Goal: Information Seeking & Learning: Learn about a topic

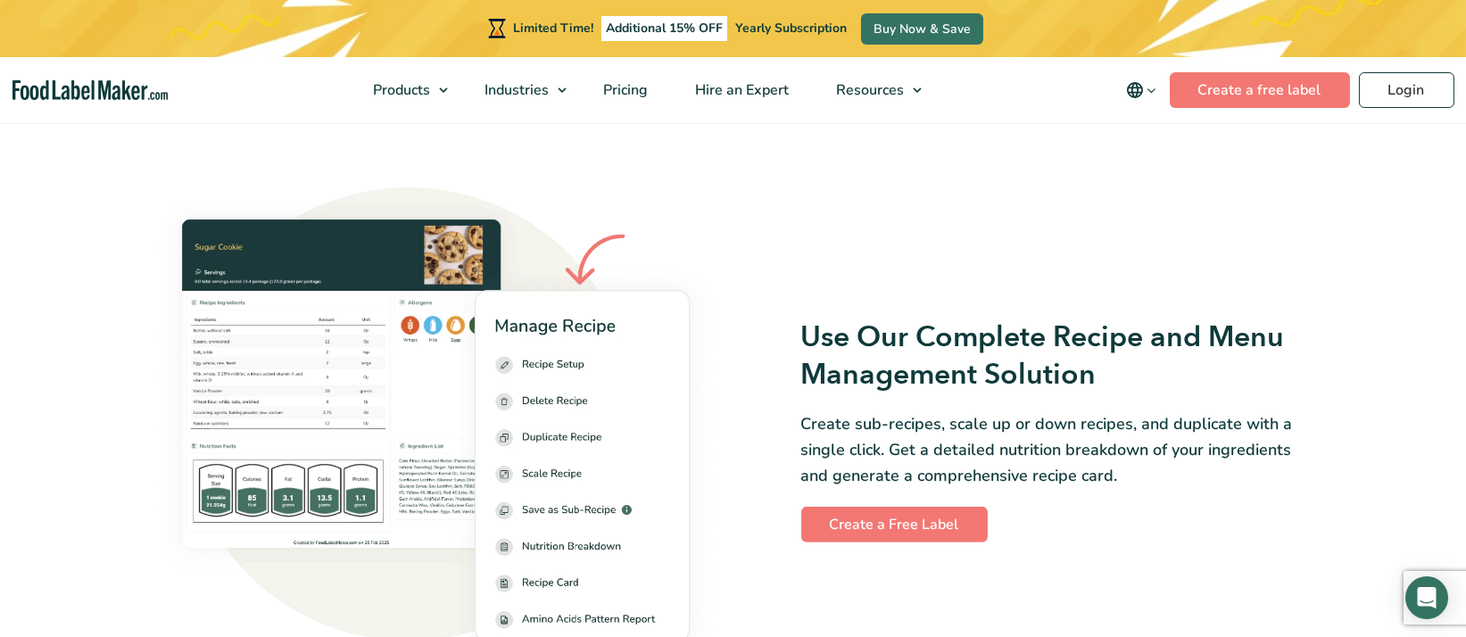
scroll to position [2543, 0]
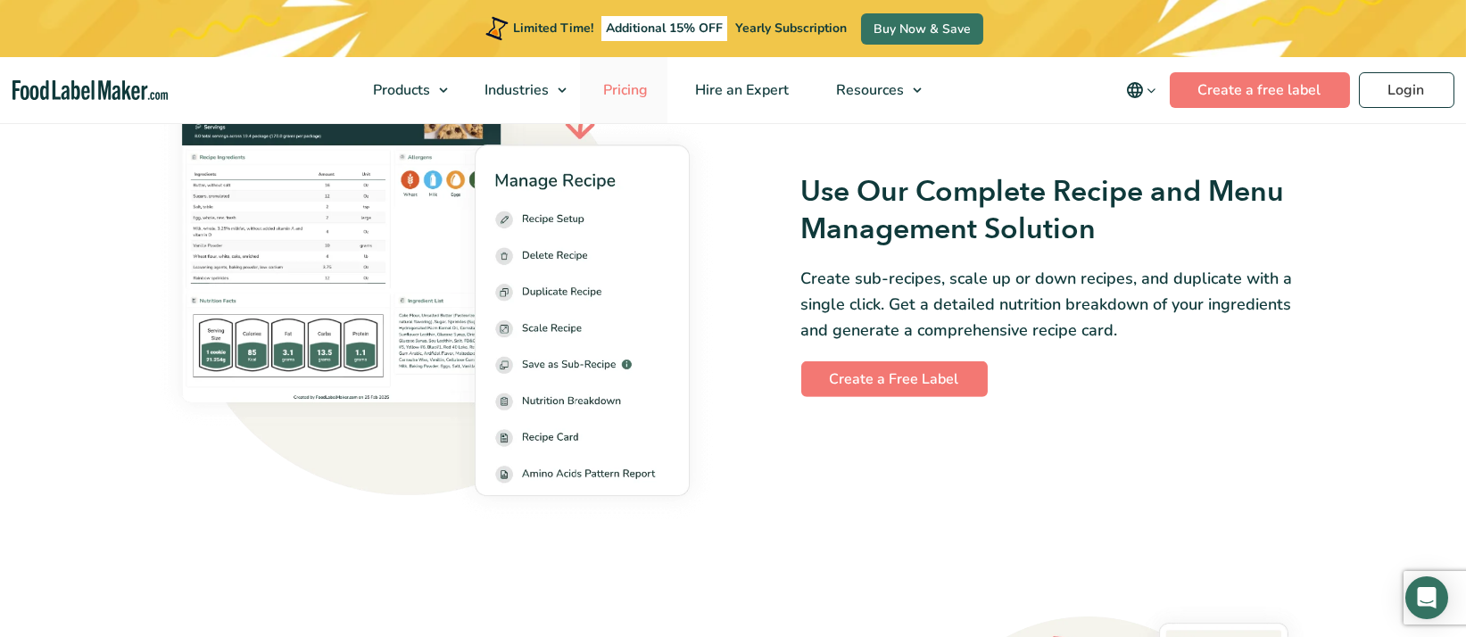
click at [638, 90] on span "Pricing" at bounding box center [624, 90] width 52 height 20
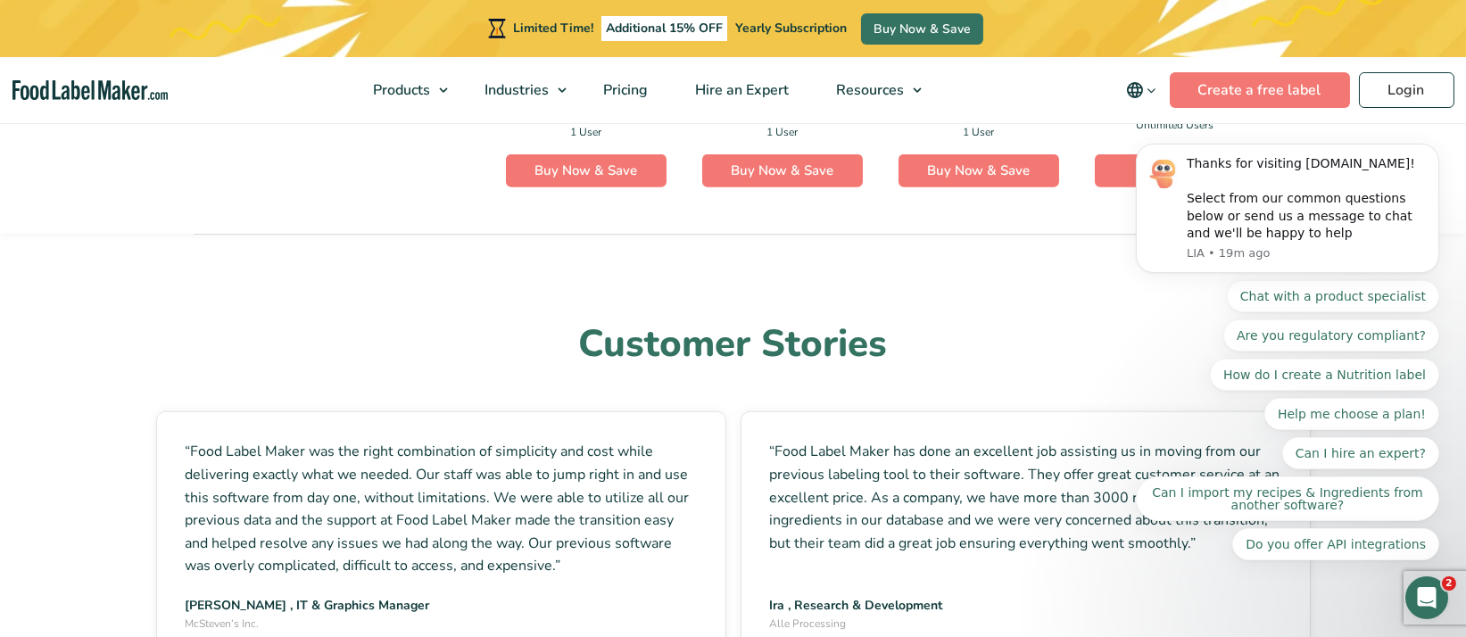
scroll to position [4551, 0]
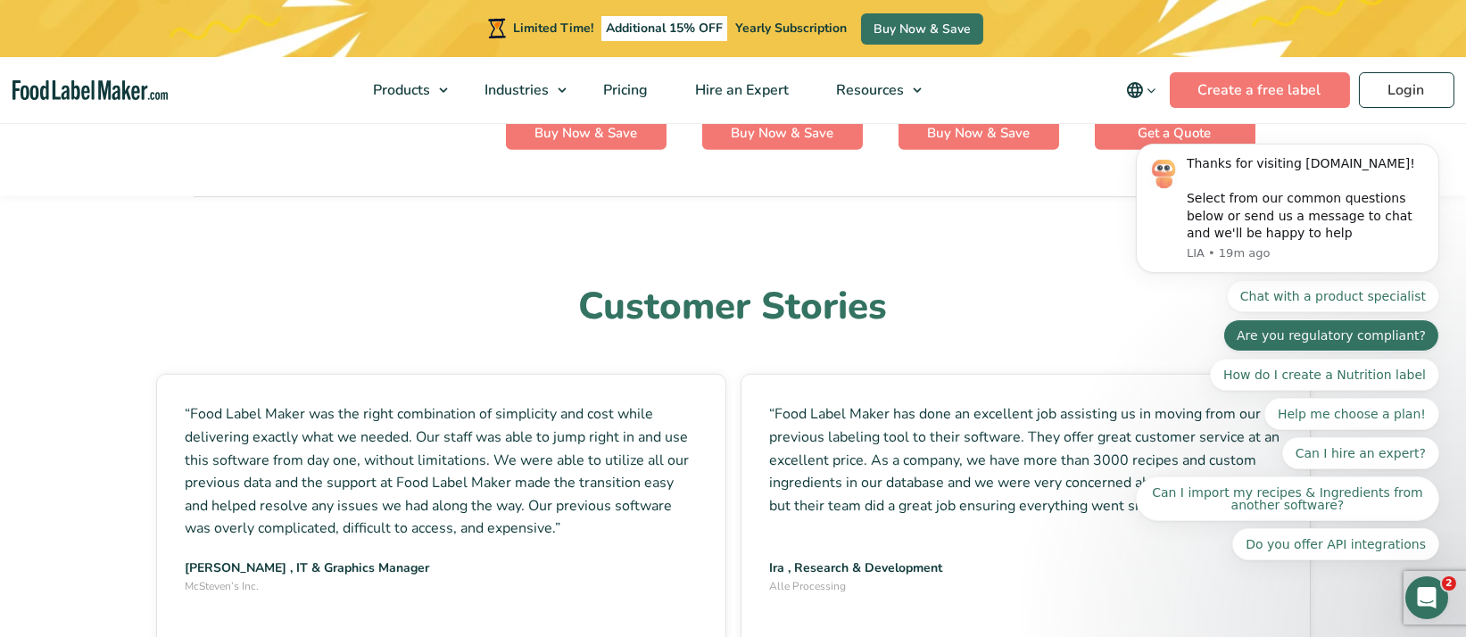
click at [1368, 352] on button "Are you regulatory compliant?" at bounding box center [1331, 335] width 216 height 32
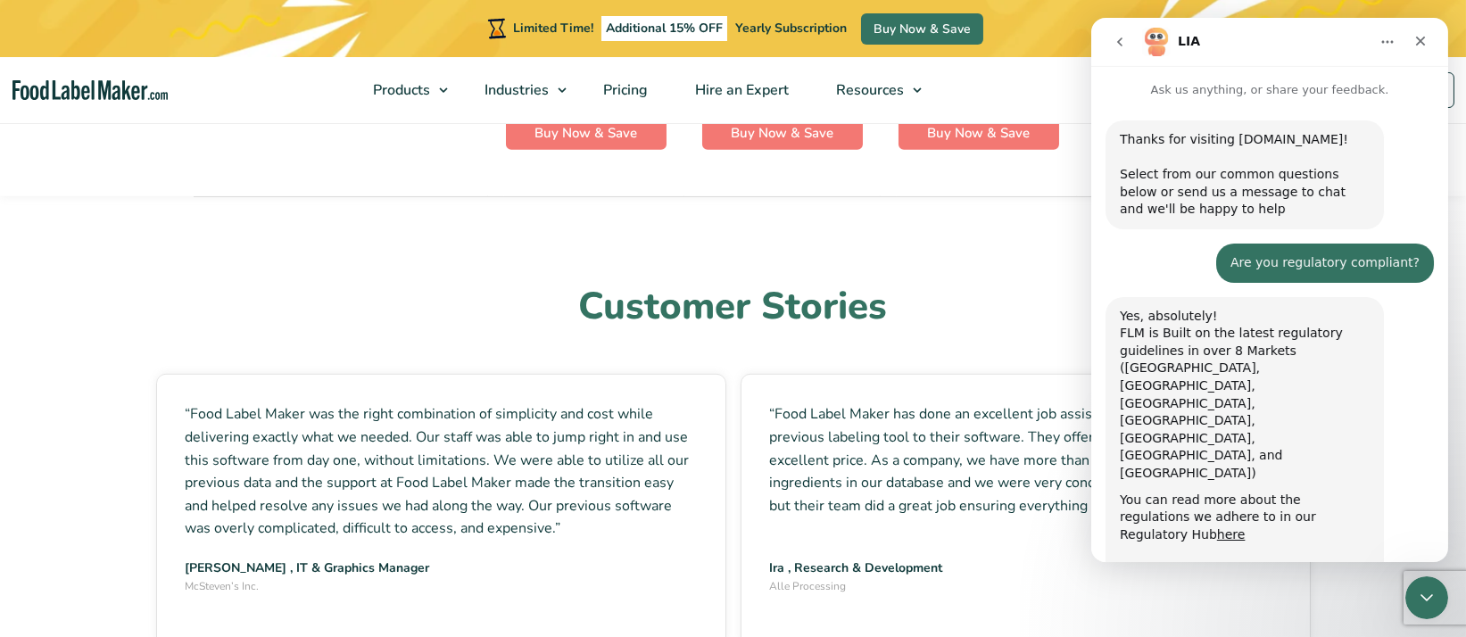
scroll to position [47, 0]
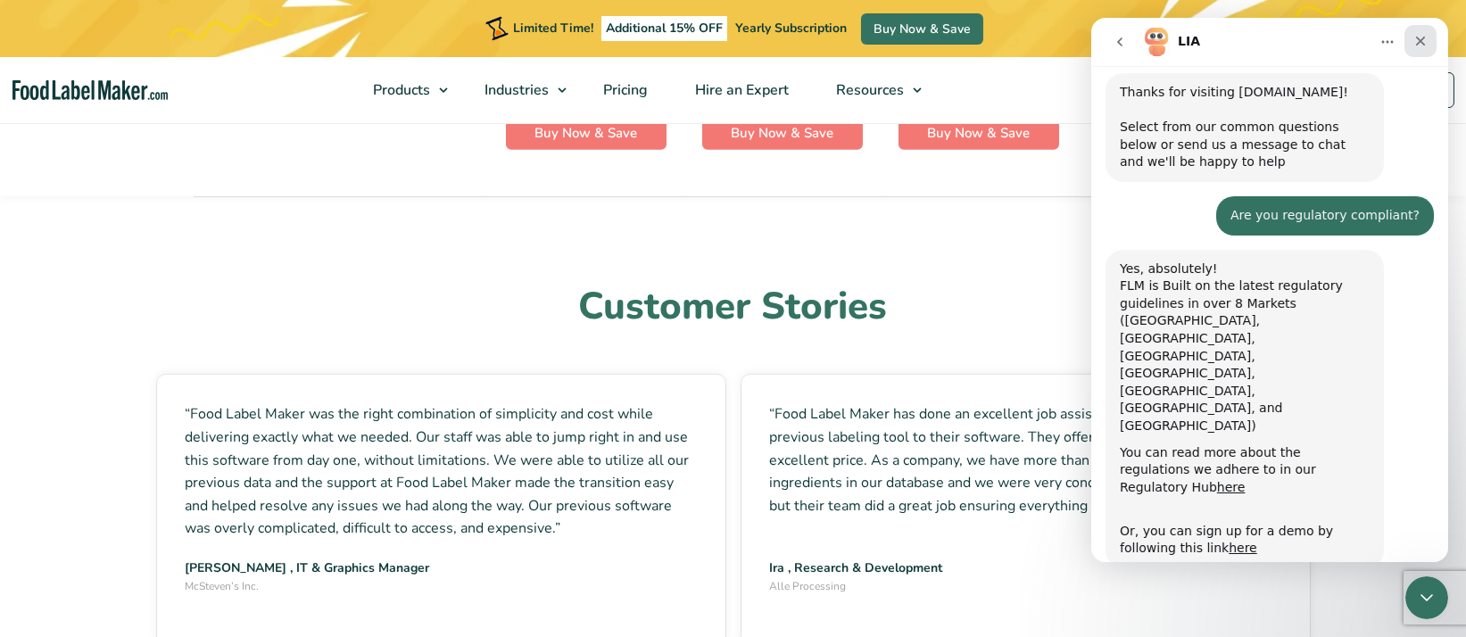
click at [1411, 37] on div "Close" at bounding box center [1420, 41] width 32 height 32
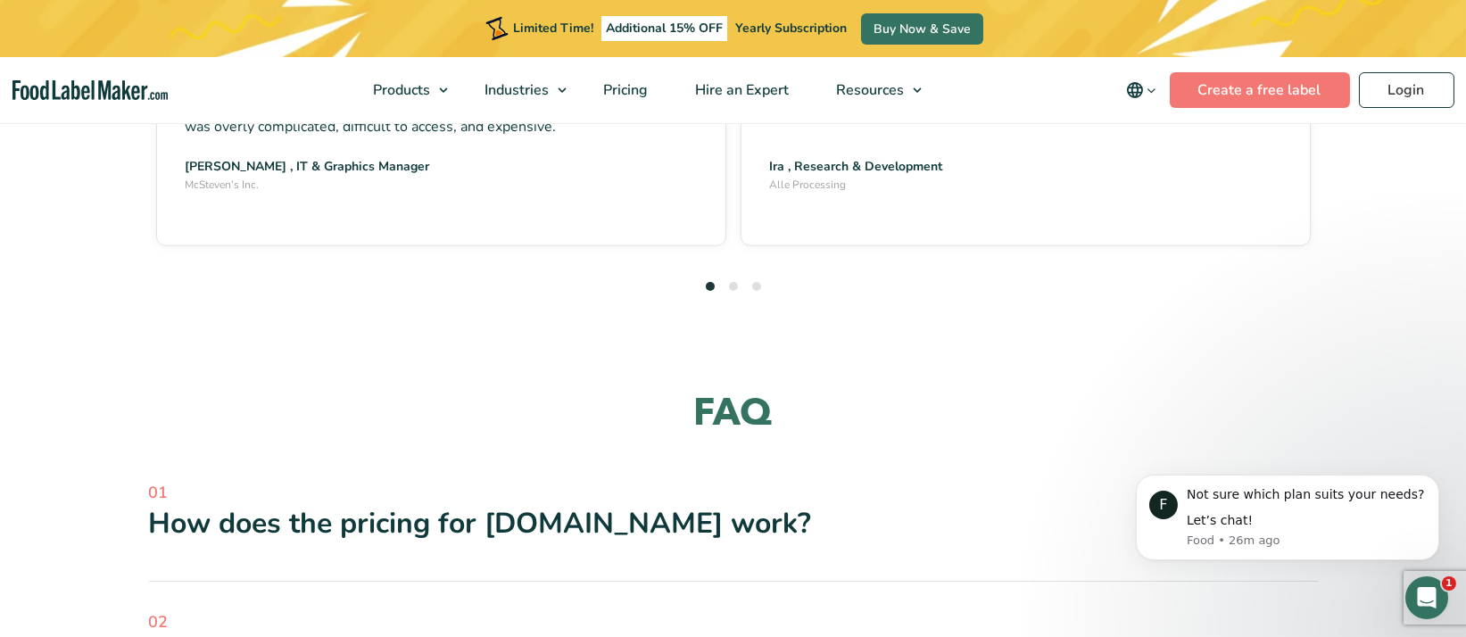
scroll to position [5086, 0]
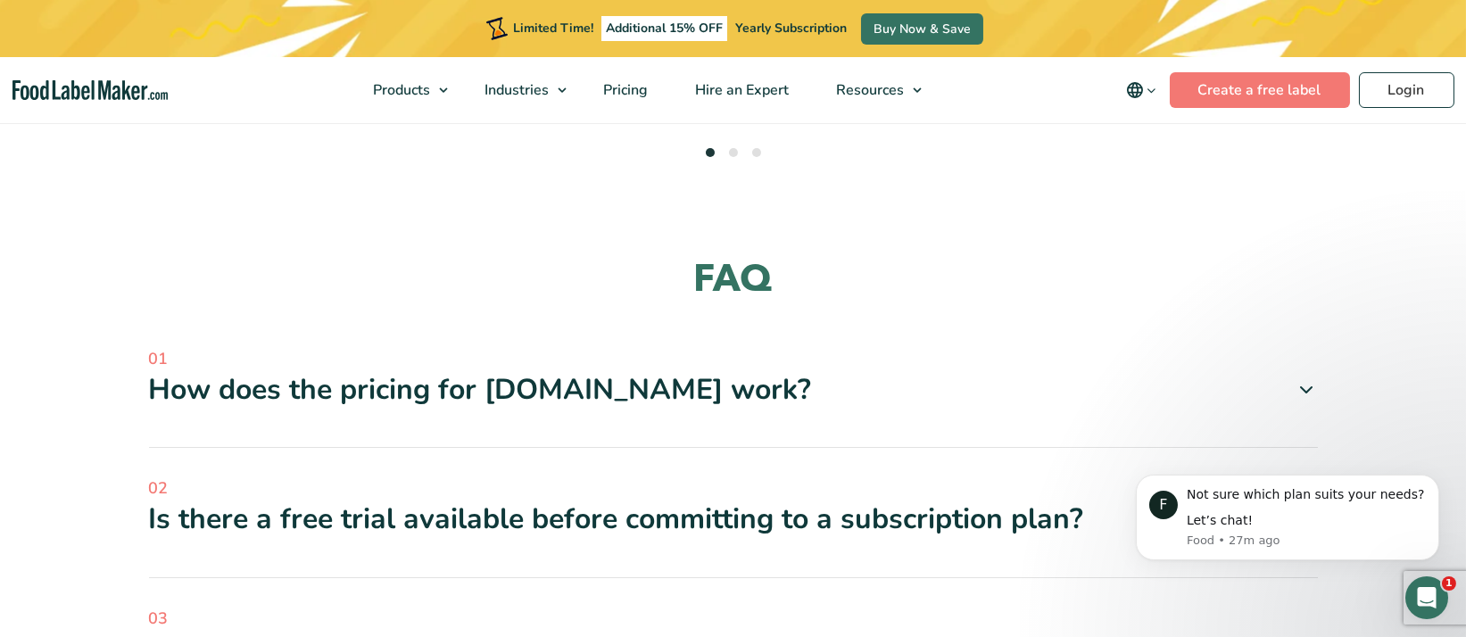
click at [701, 501] on div "Is there a free trial available before committing to a subscription plan?" at bounding box center [733, 519] width 1169 height 37
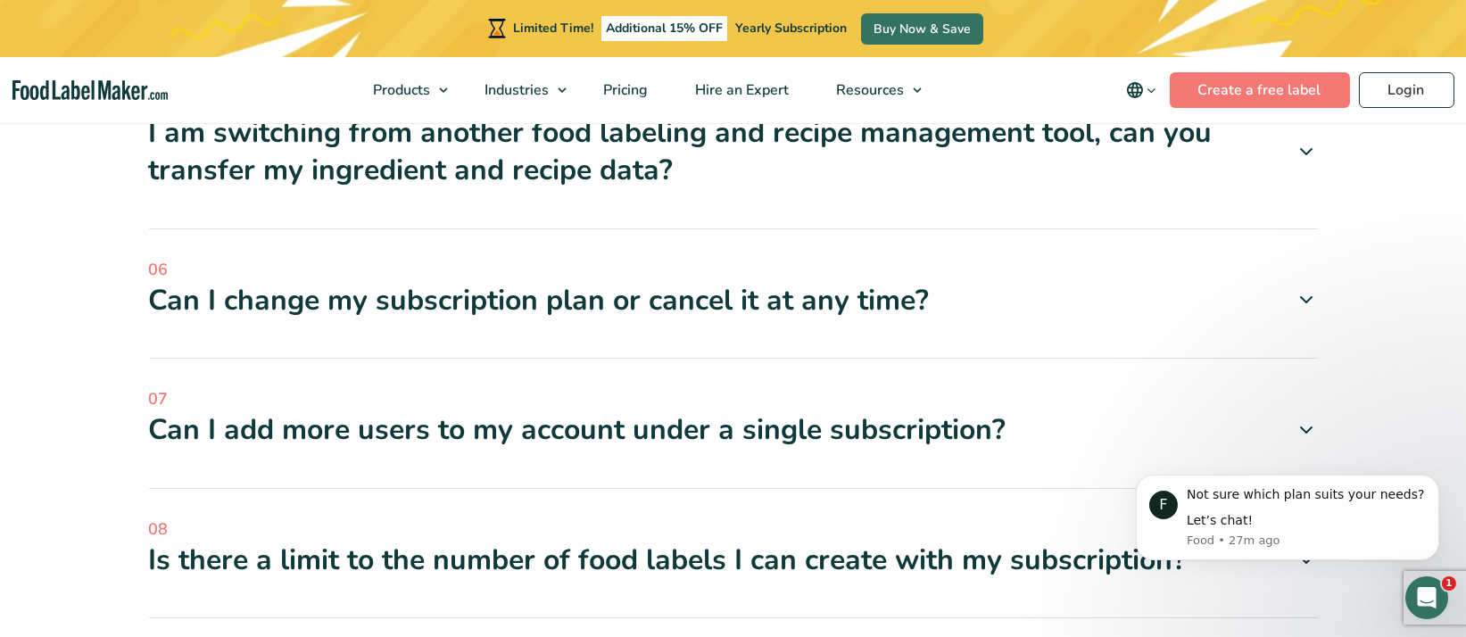
scroll to position [6023, 0]
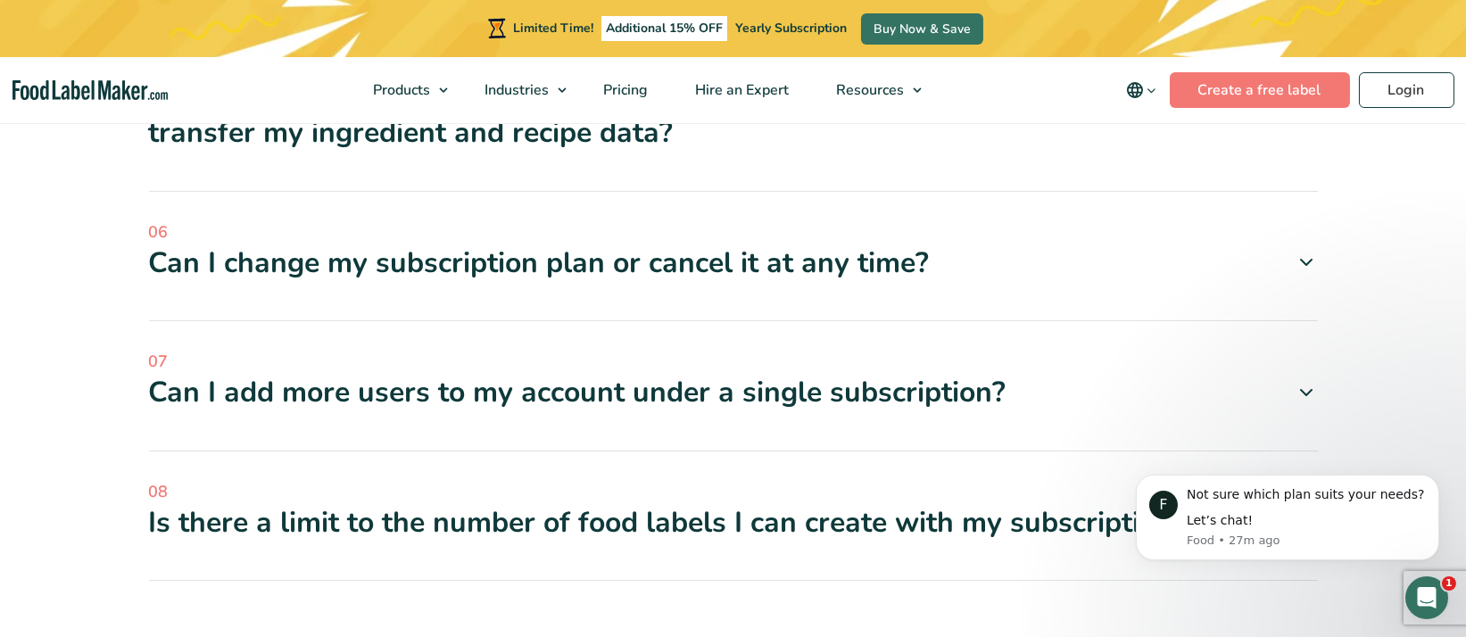
click at [859, 504] on div "Is there a limit to the number of food labels I can create with my subscription?" at bounding box center [733, 522] width 1169 height 37
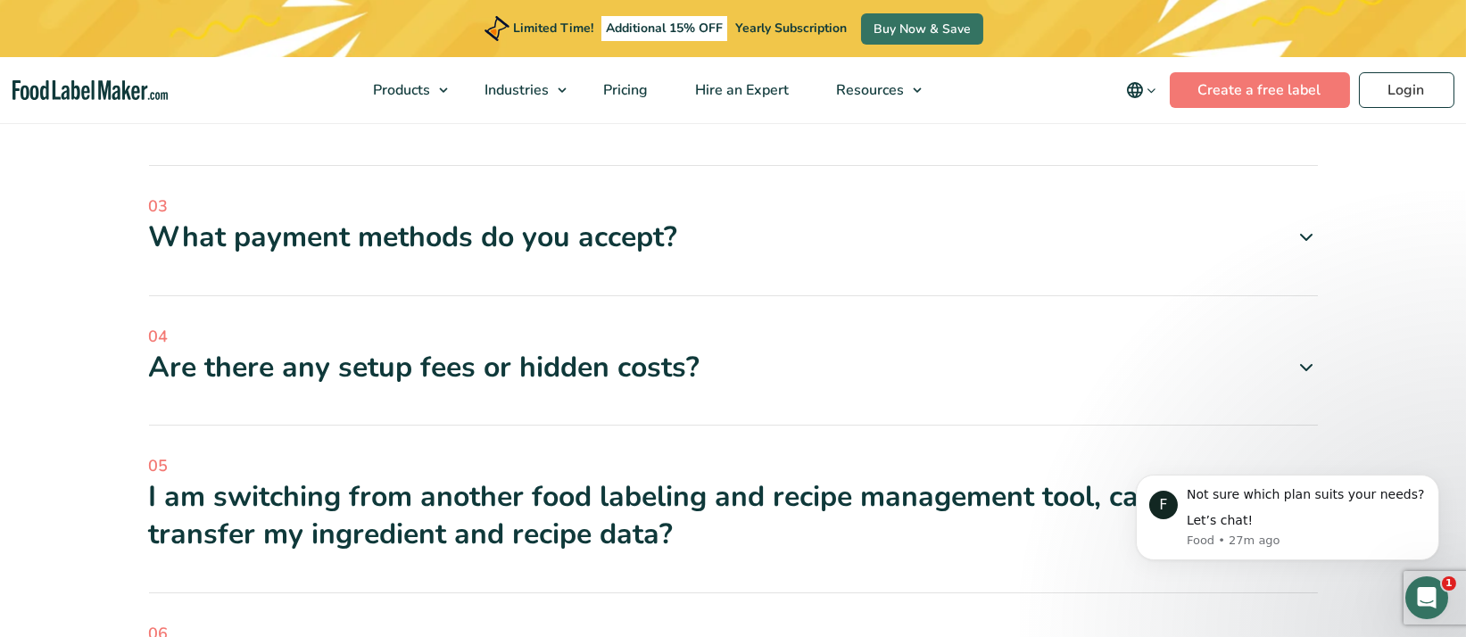
scroll to position [5220, 0]
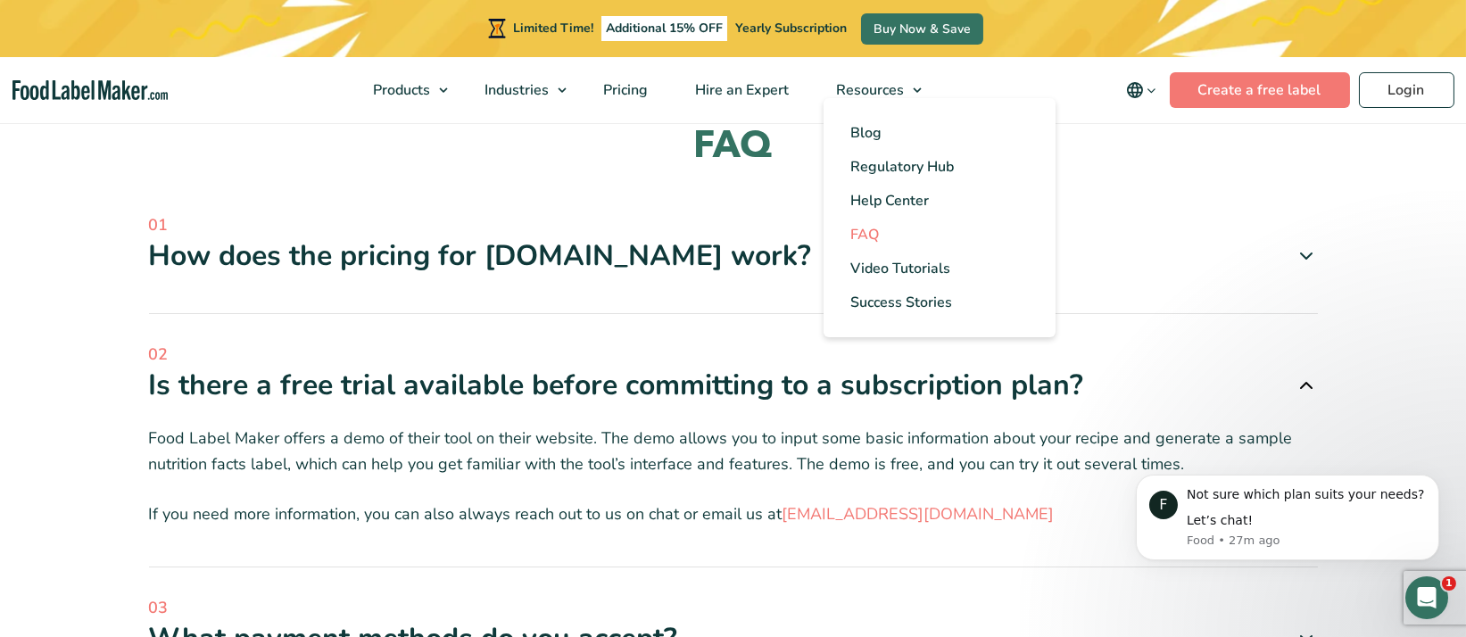
click at [883, 233] on link "FAQ" at bounding box center [940, 235] width 232 height 34
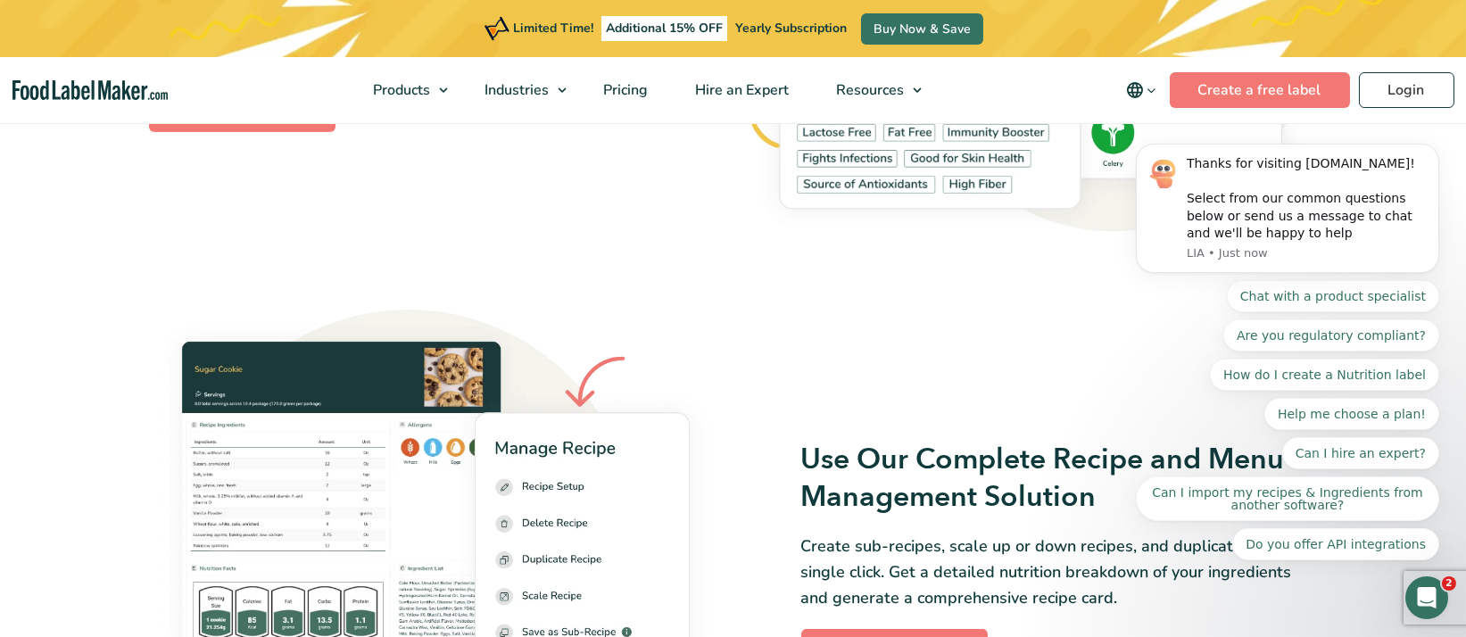
scroll to position [2543, 0]
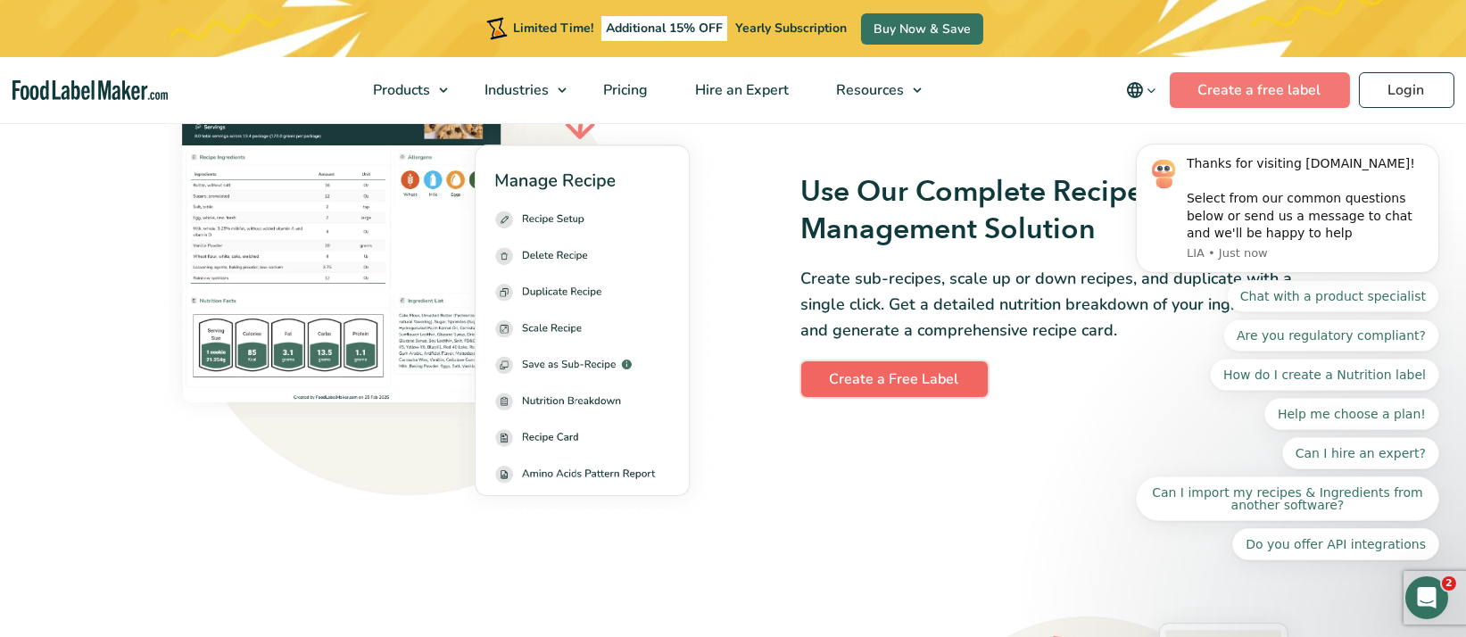
click at [929, 373] on link "Create a Free Label" at bounding box center [894, 379] width 187 height 36
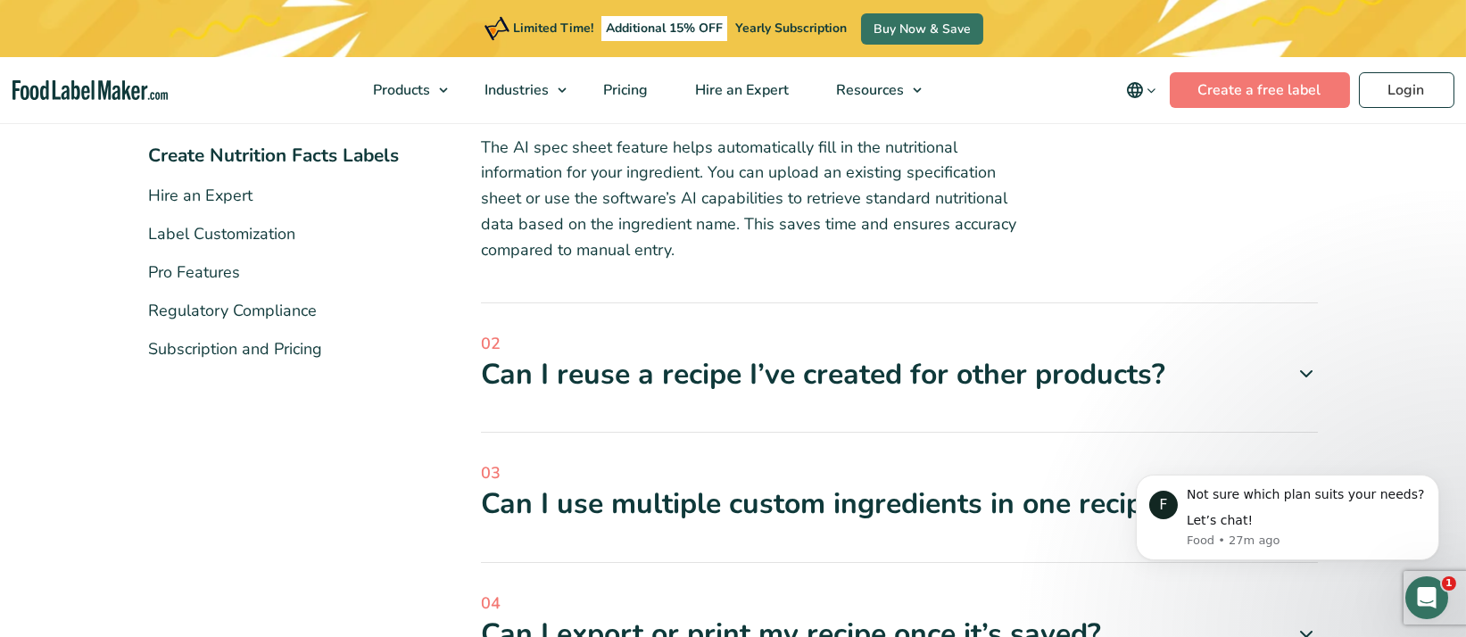
scroll to position [535, 0]
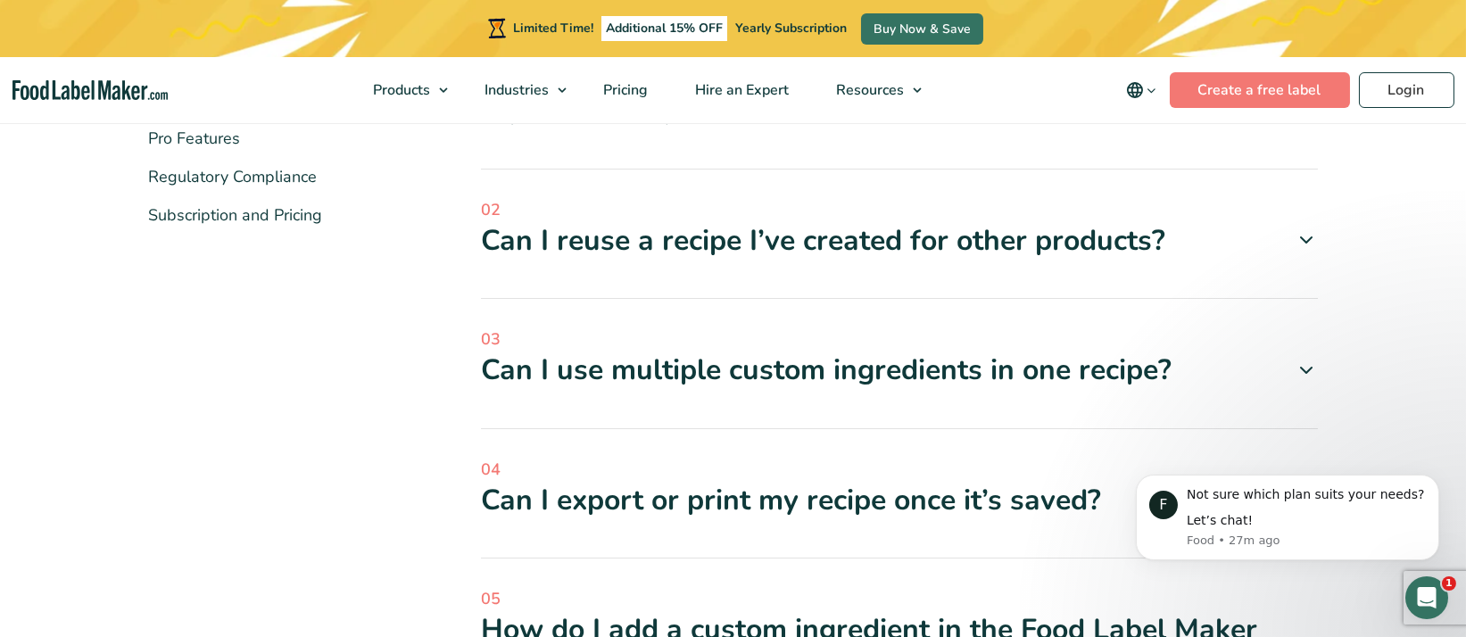
click at [1009, 270] on div "02 Can I reuse a recipe I’ve created for other products? Yes, once you’ve creat…" at bounding box center [899, 249] width 837 height 102
click at [1276, 253] on div "Can I reuse a recipe I’ve created for other products?" at bounding box center [899, 240] width 837 height 37
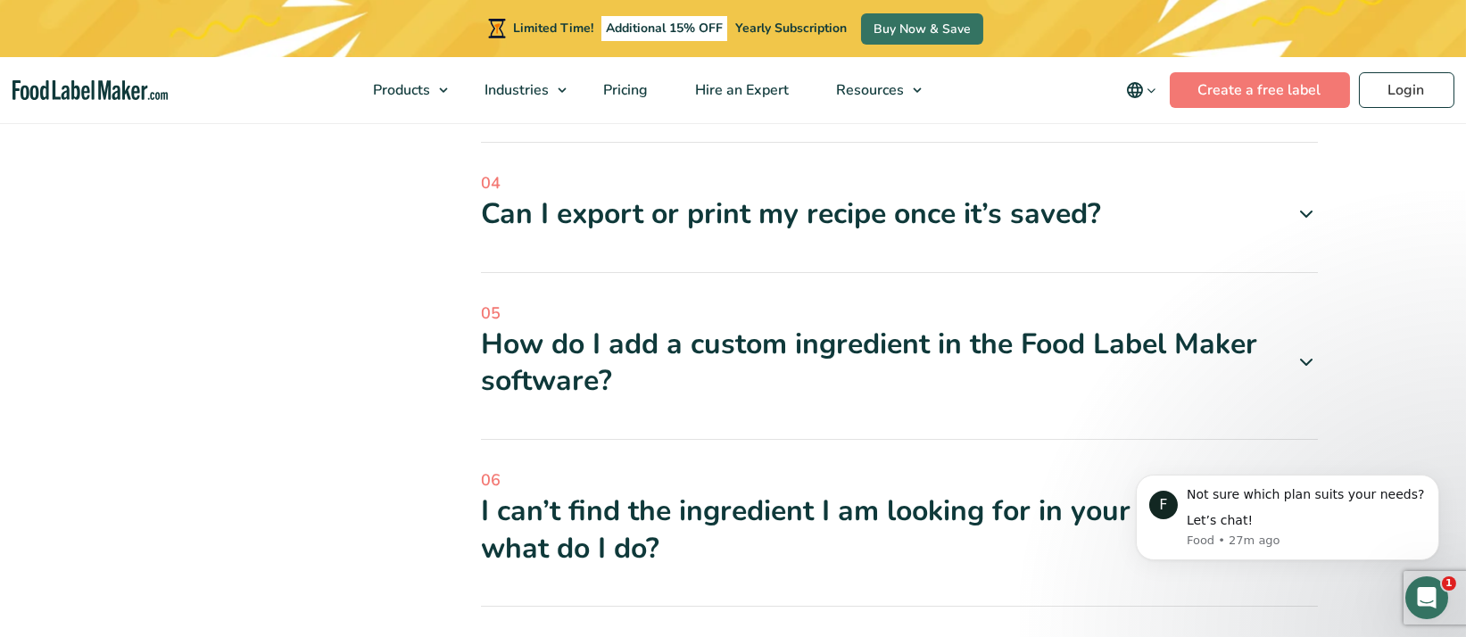
scroll to position [936, 0]
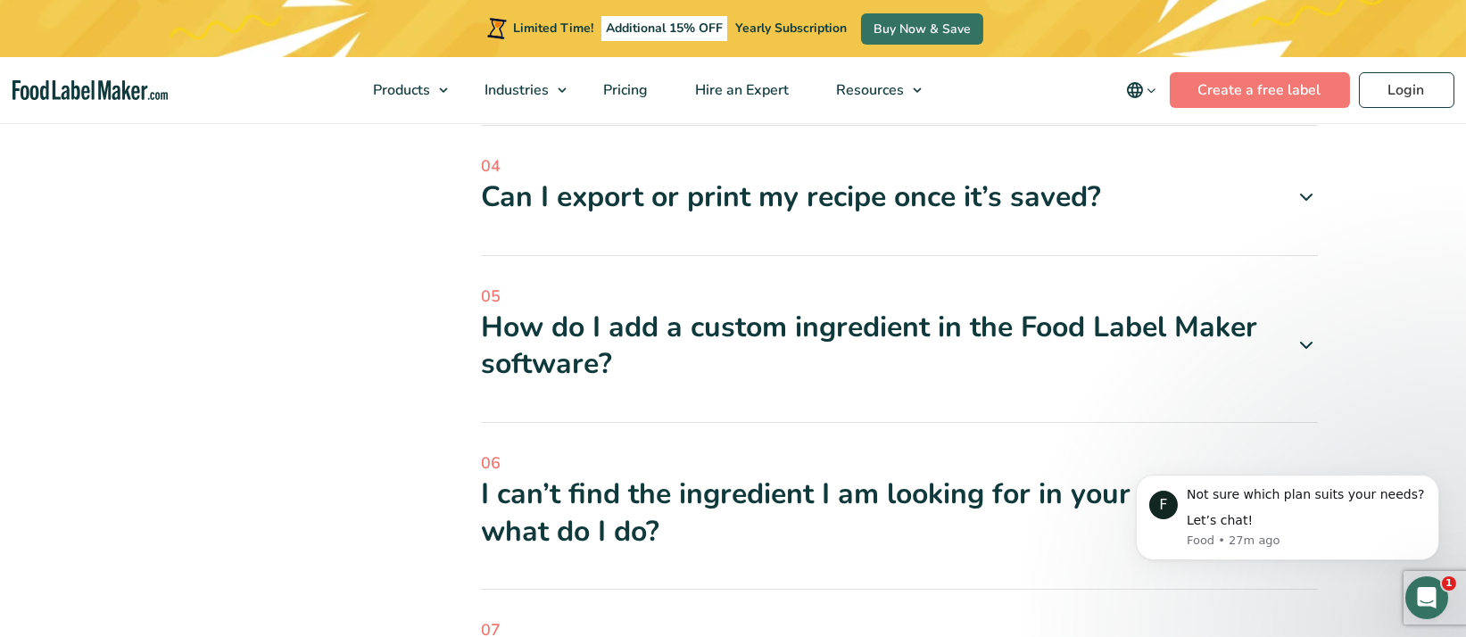
click at [1276, 211] on div "Can I export or print my recipe once it’s saved?" at bounding box center [899, 196] width 837 height 37
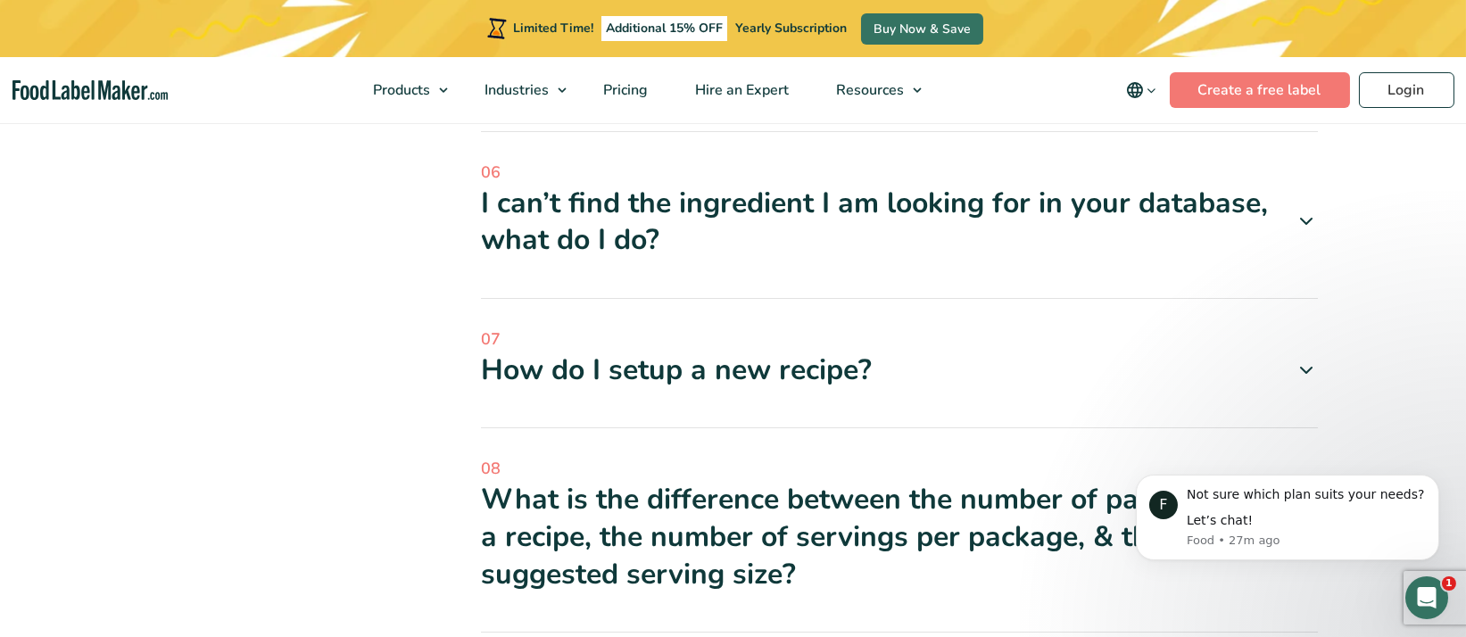
scroll to position [1338, 0]
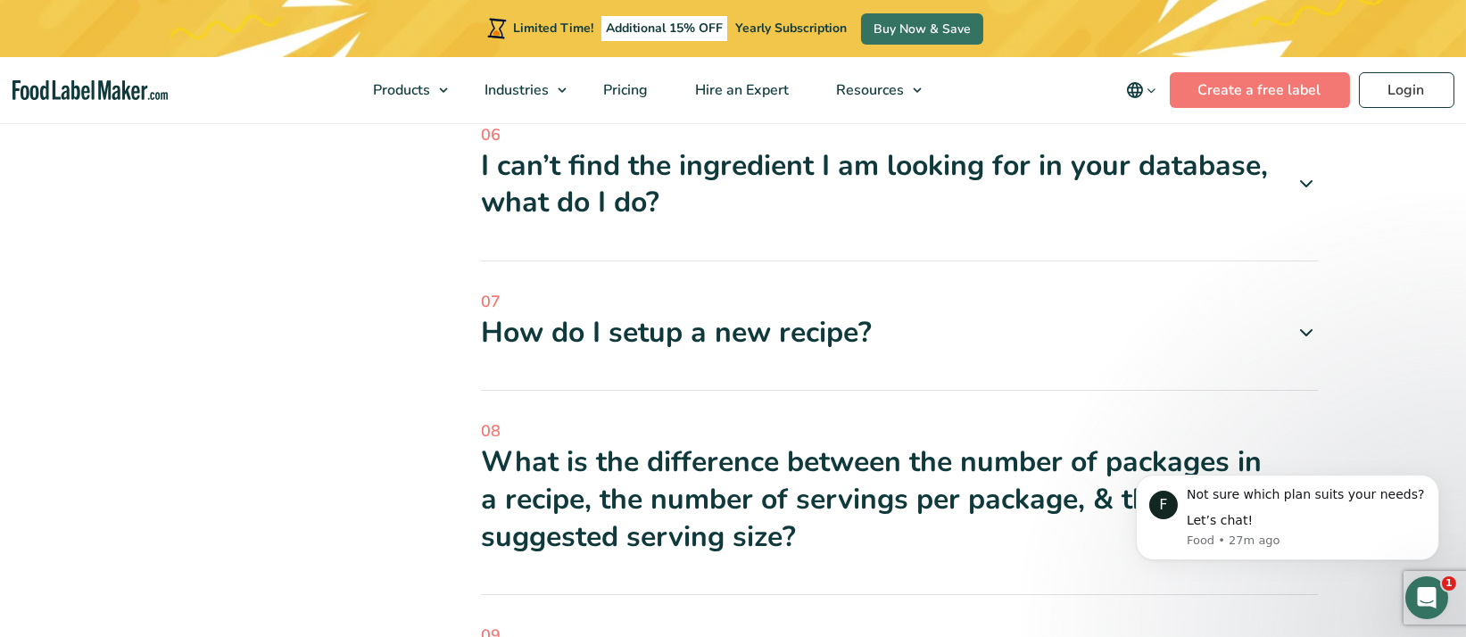
click at [1262, 175] on div "I can’t find the ingredient I am looking for in your database, what do I do?" at bounding box center [899, 184] width 837 height 74
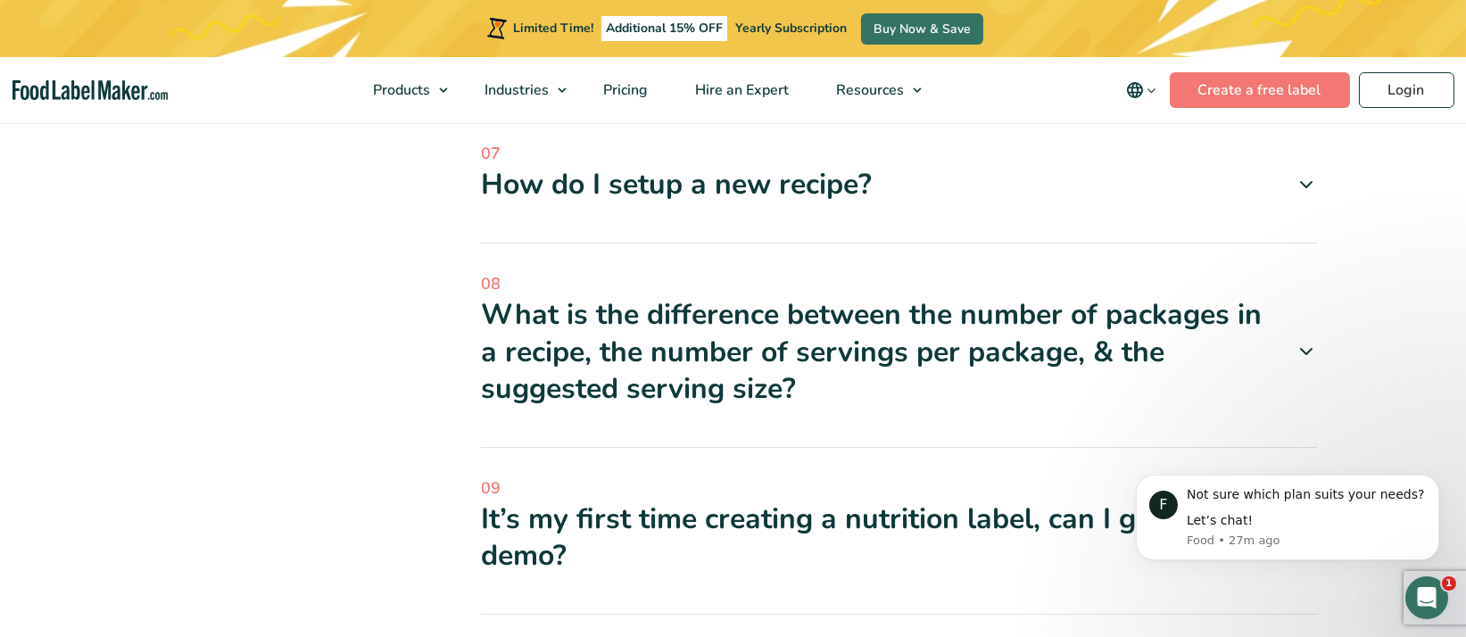
scroll to position [2141, 0]
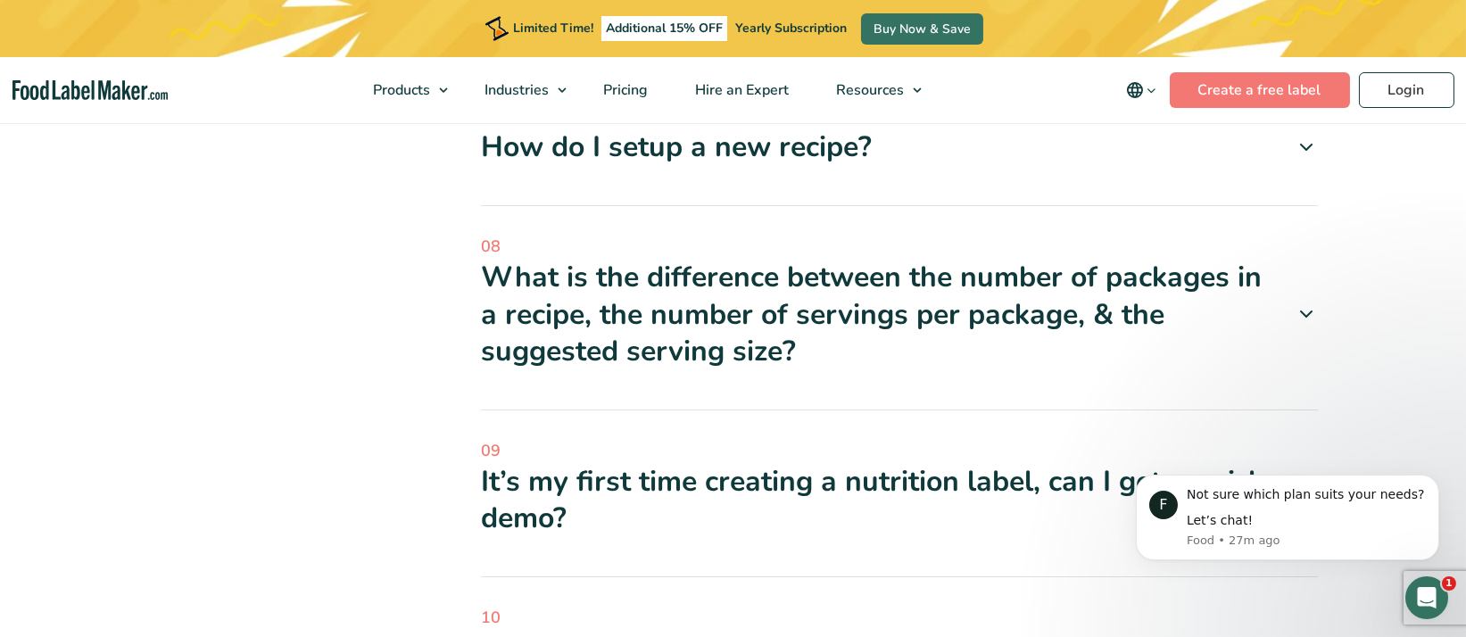
click at [1235, 337] on div "What is the difference between the number of packages in a recipe, the number o…" at bounding box center [899, 315] width 837 height 112
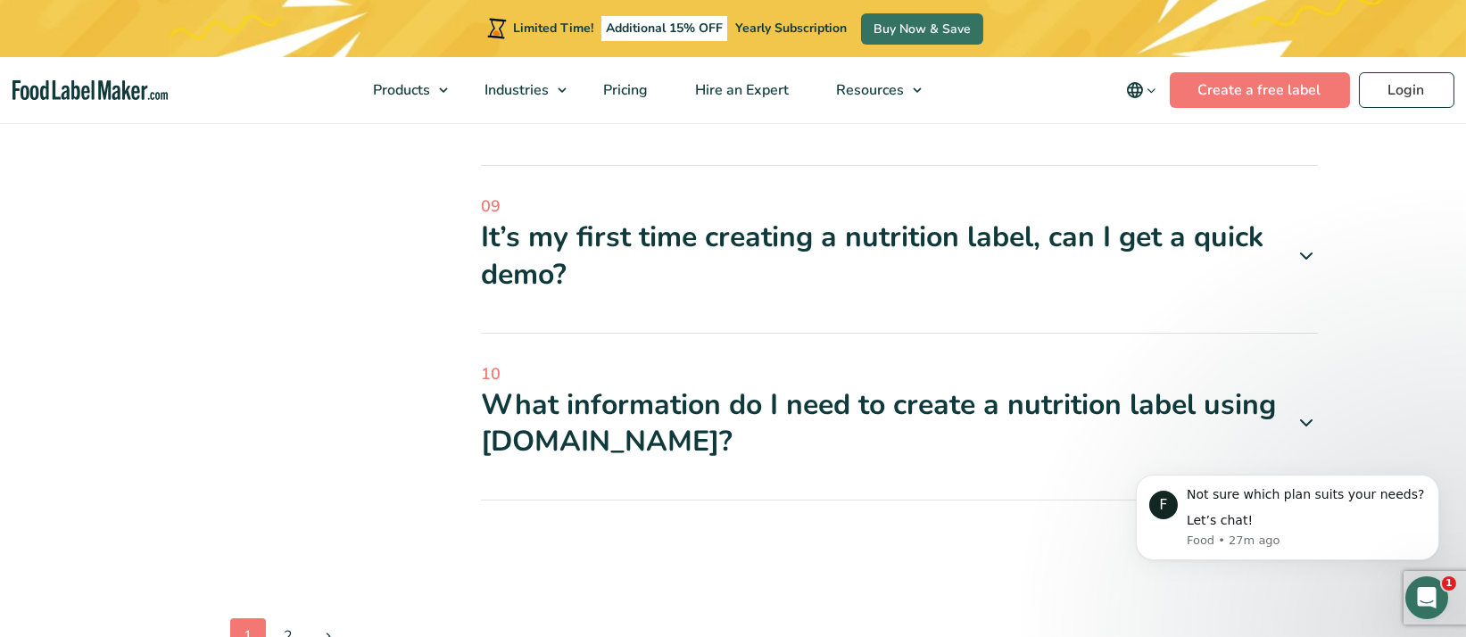
scroll to position [2944, 0]
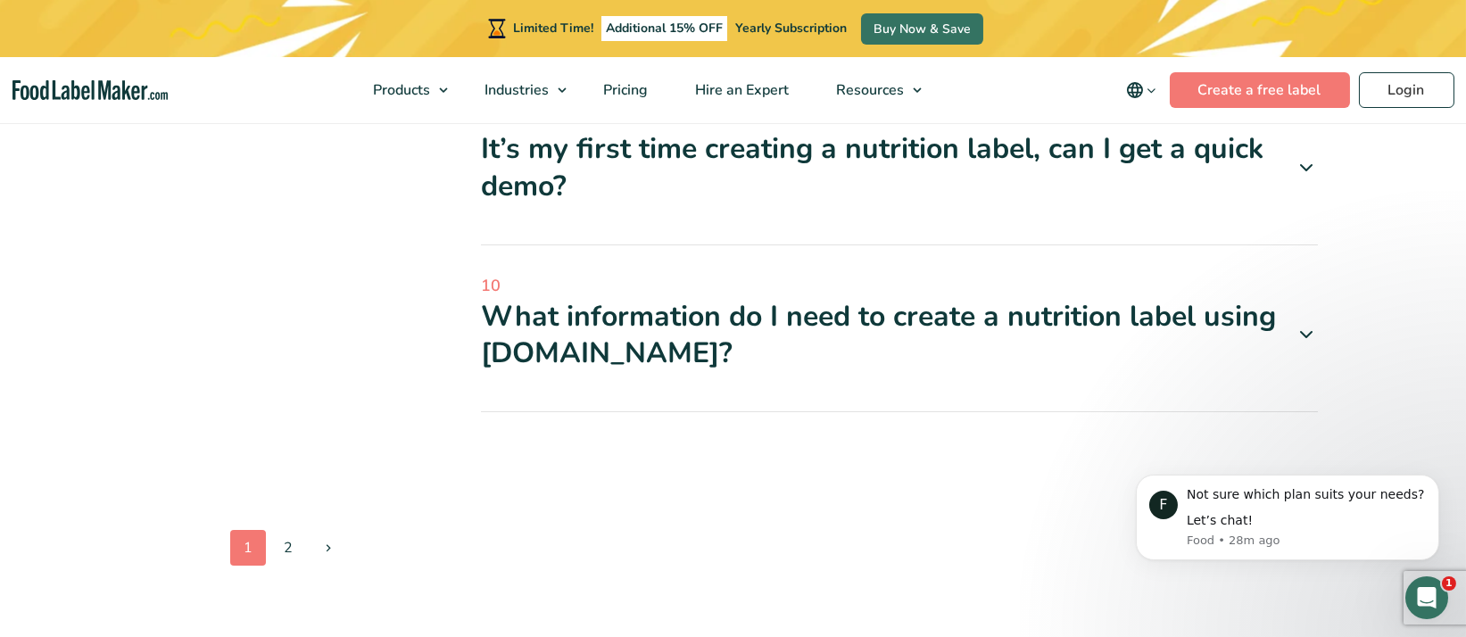
click at [1271, 308] on div "What information do I need to create a nutrition label using foodlabelmaker.com?" at bounding box center [899, 335] width 837 height 74
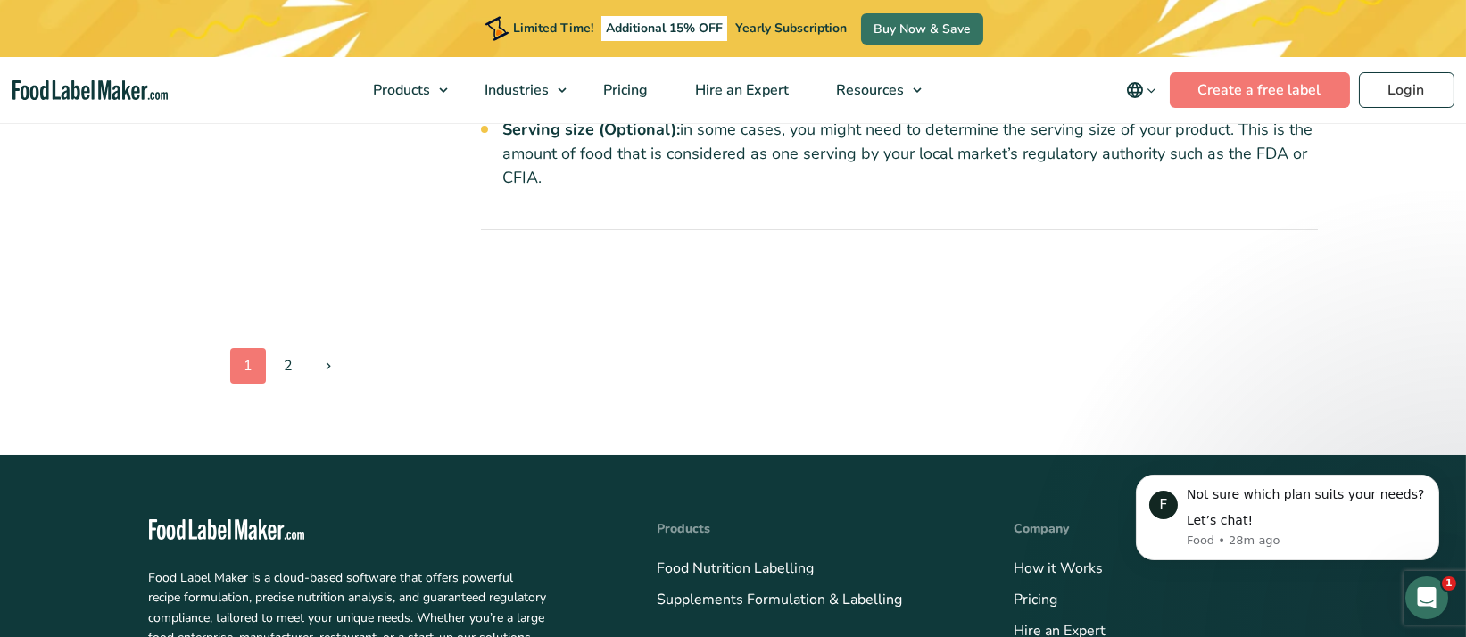
scroll to position [3346, 0]
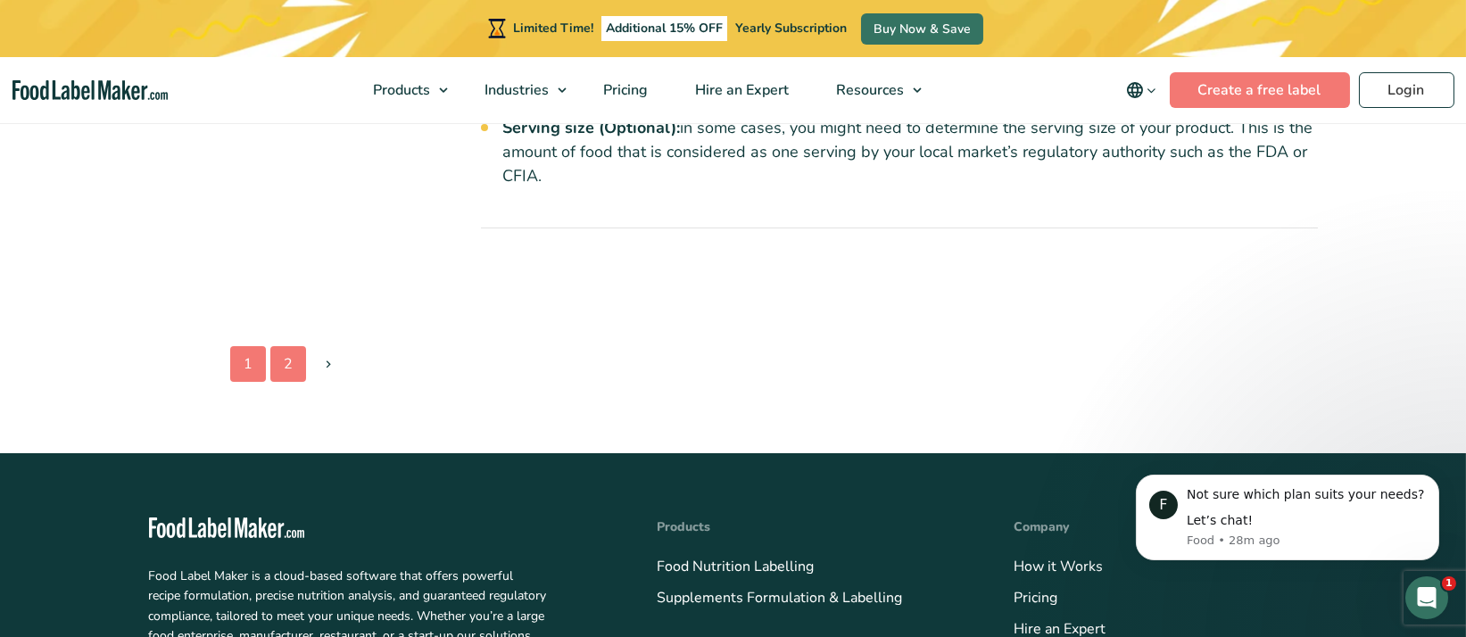
click at [297, 382] on link "2" at bounding box center [288, 364] width 36 height 36
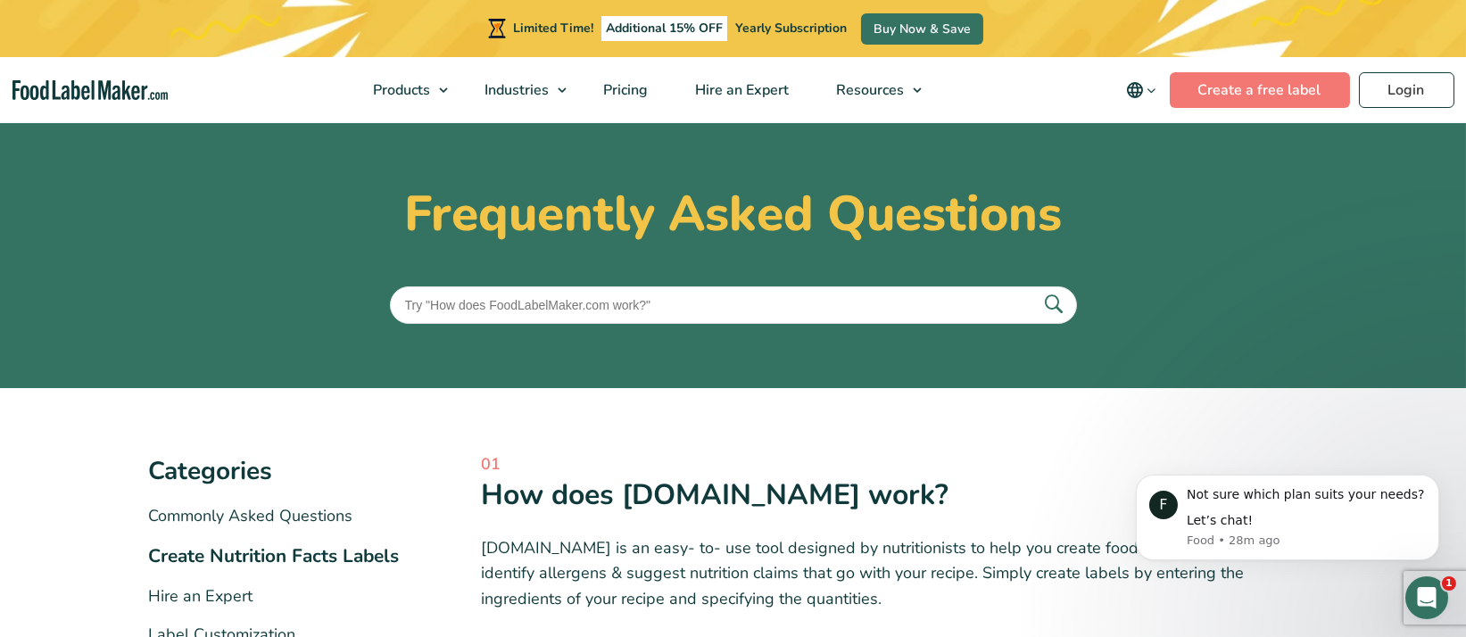
click at [490, 302] on input "text" at bounding box center [733, 304] width 687 height 37
type input "100g report"
click at [1035, 291] on button "submit" at bounding box center [1053, 305] width 37 height 29
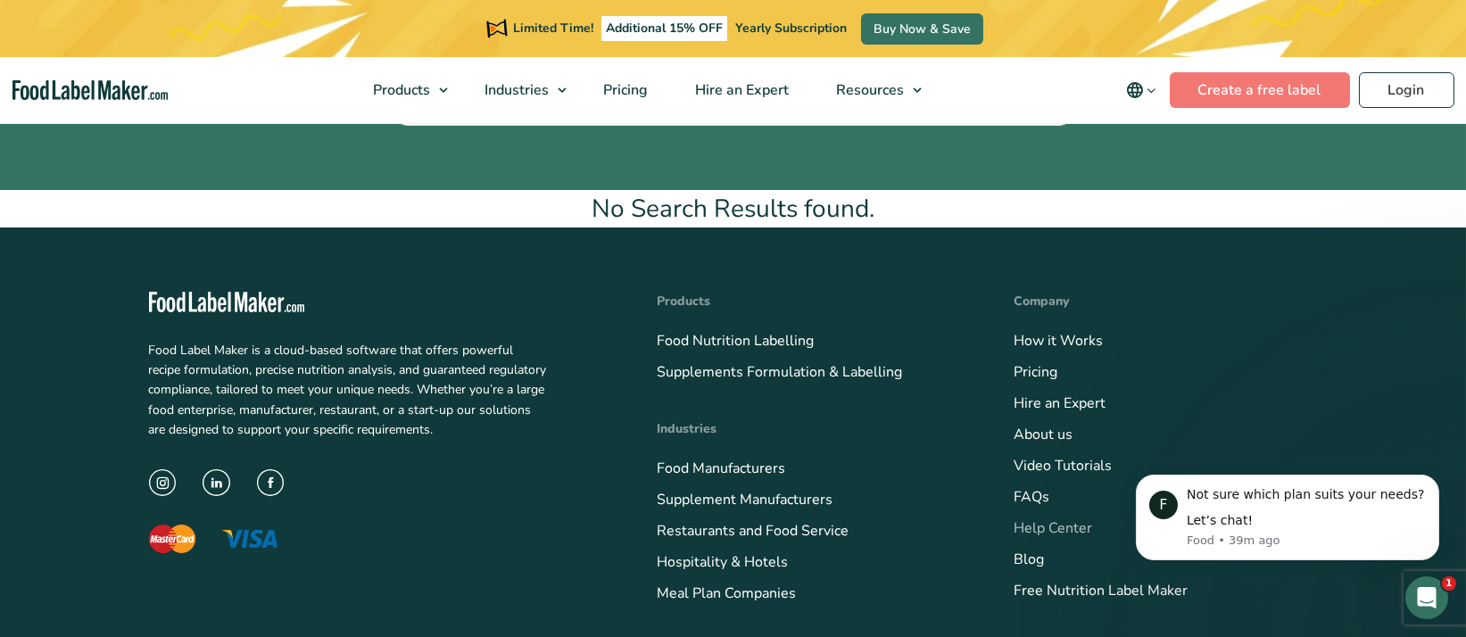
click at [1019, 526] on link "Help Center" at bounding box center [1054, 529] width 79 height 20
